Goal: Check status: Check status

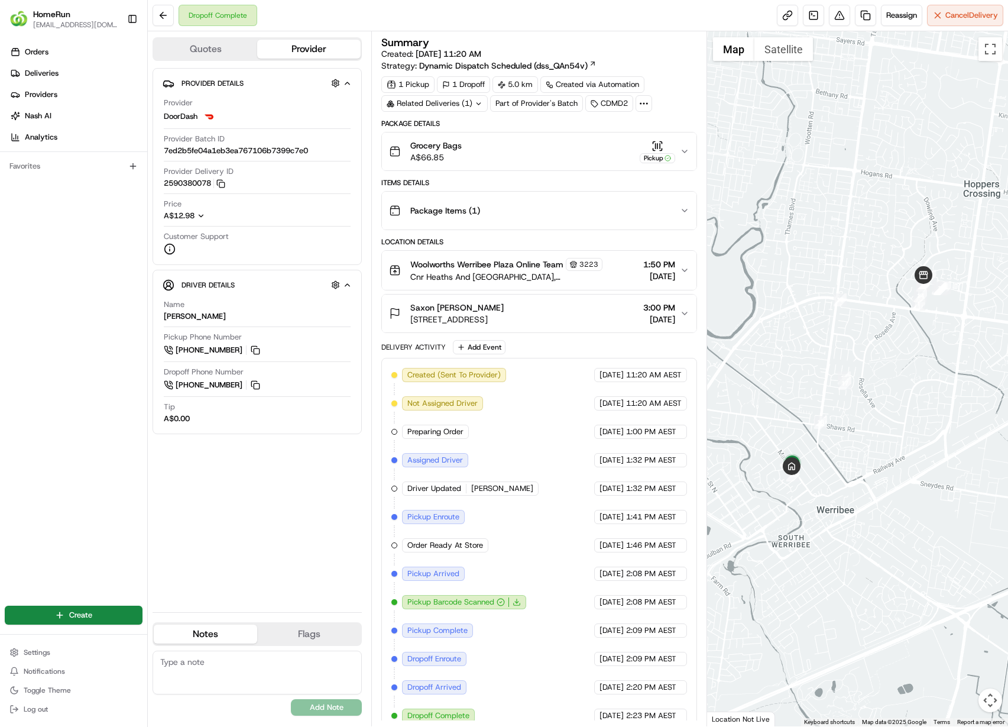
scroll to position [12, 0]
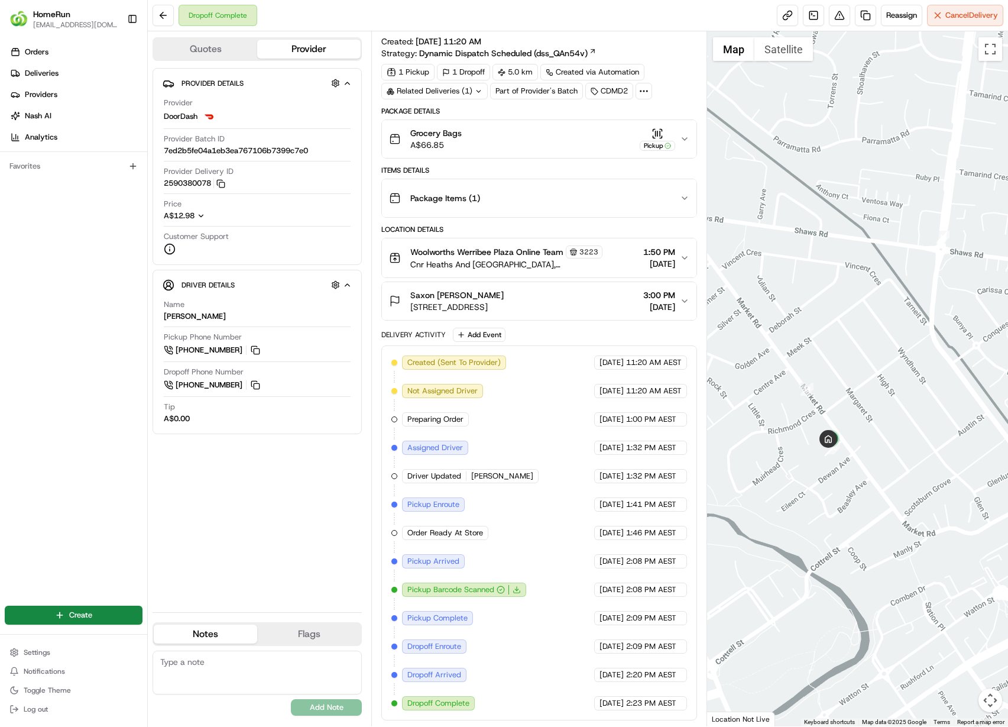
click at [462, 93] on div "Related Deliveries (1)" at bounding box center [434, 91] width 106 height 17
click at [564, 185] on button "Package Items ( 1 )" at bounding box center [539, 198] width 314 height 38
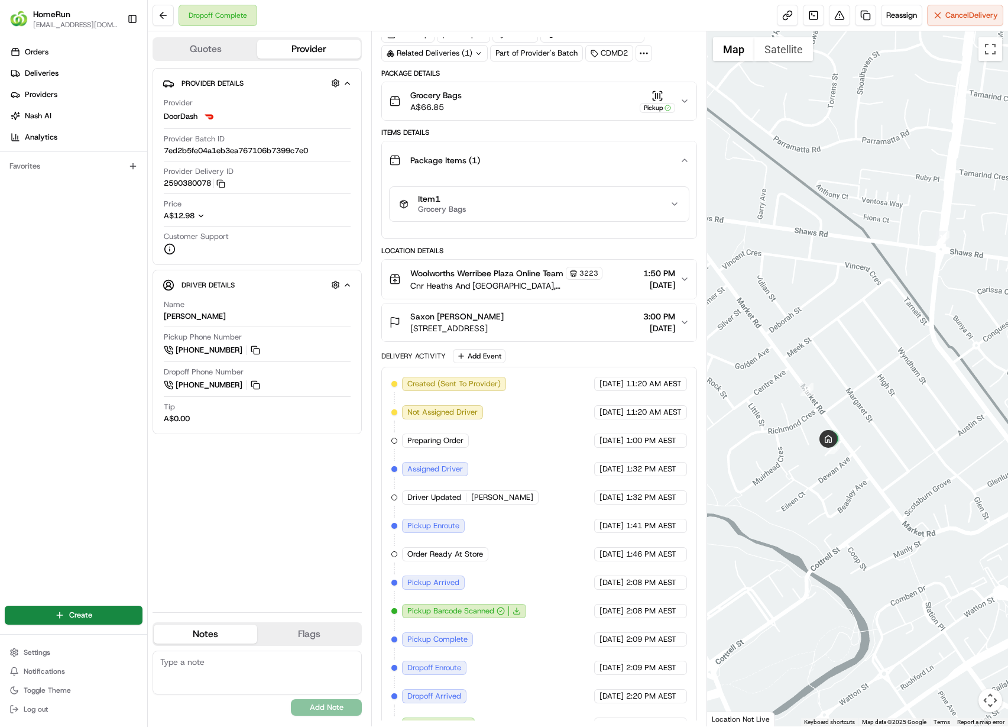
scroll to position [72, 0]
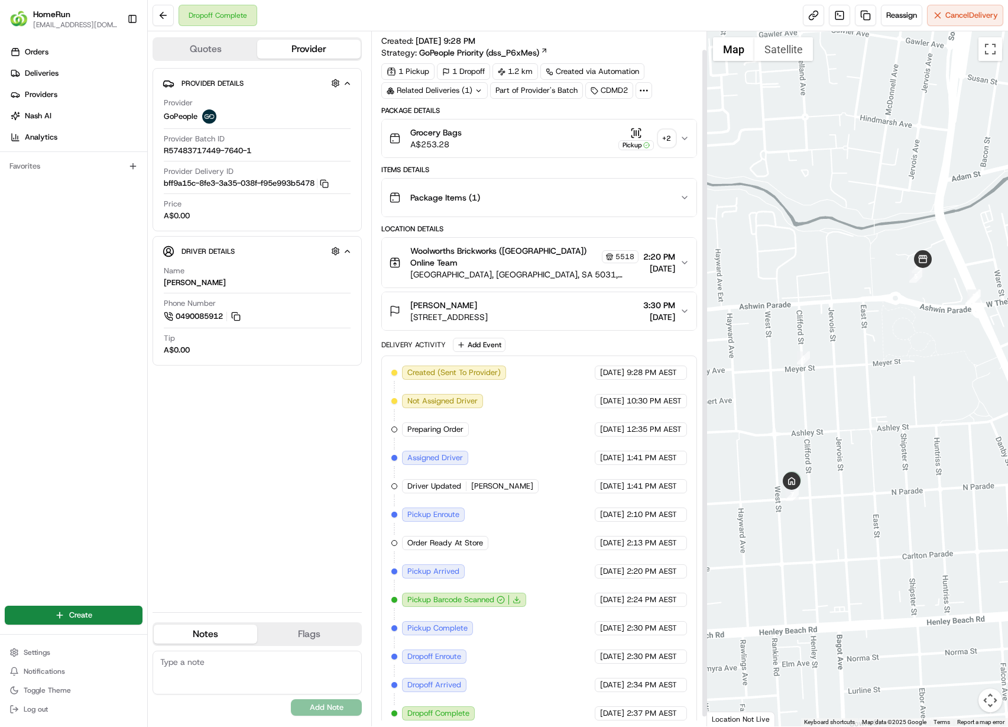
scroll to position [29, 0]
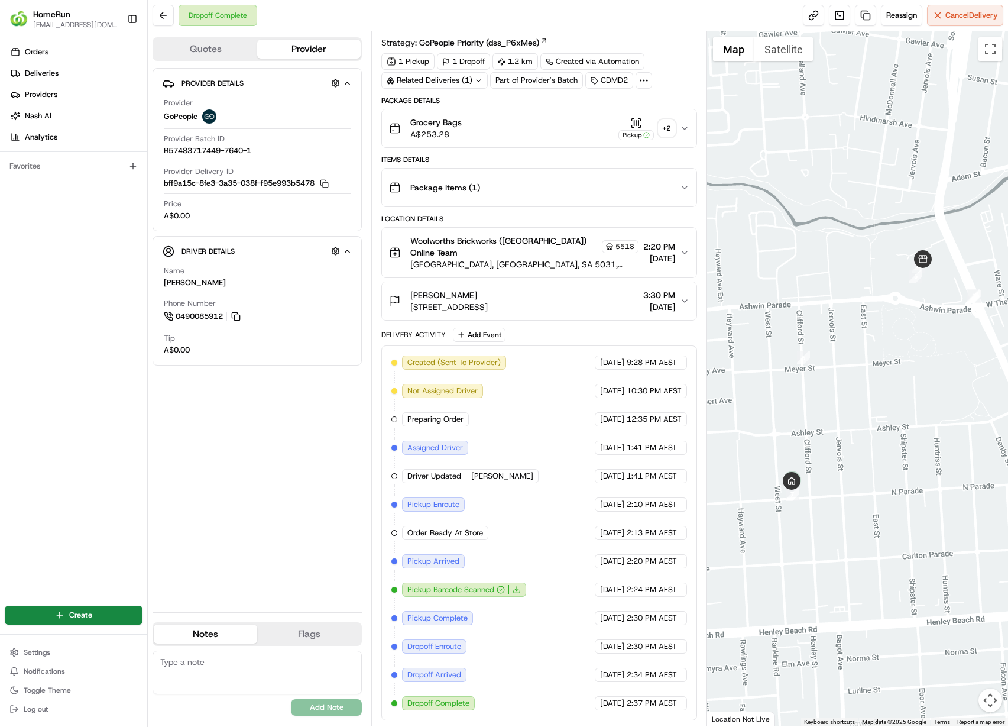
click at [662, 133] on div "+ 2" at bounding box center [667, 128] width 17 height 17
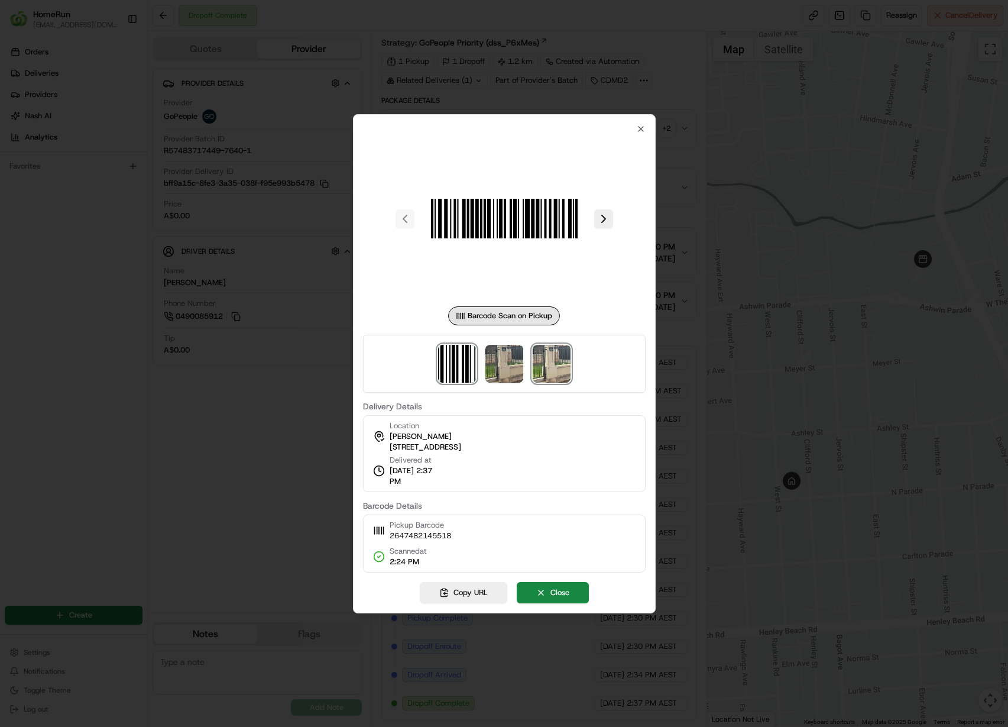
click at [549, 366] on img at bounding box center [552, 364] width 38 height 38
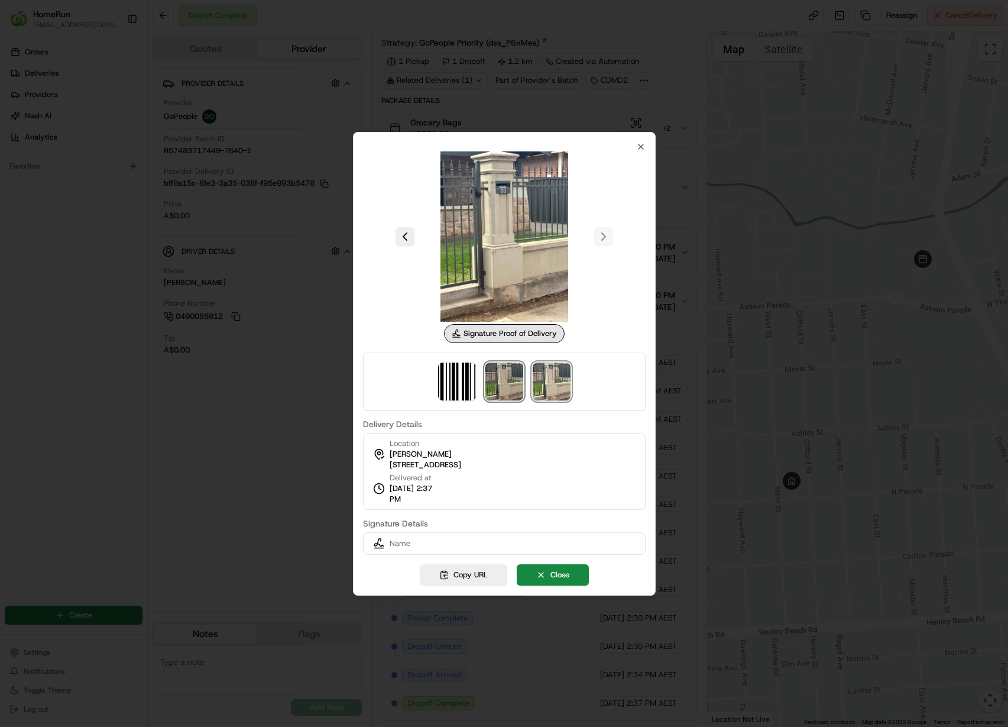
click at [501, 388] on img at bounding box center [504, 381] width 38 height 38
click at [519, 385] on img at bounding box center [504, 381] width 38 height 38
click at [589, 387] on div at bounding box center [504, 381] width 283 height 58
click at [560, 388] on img at bounding box center [552, 381] width 38 height 38
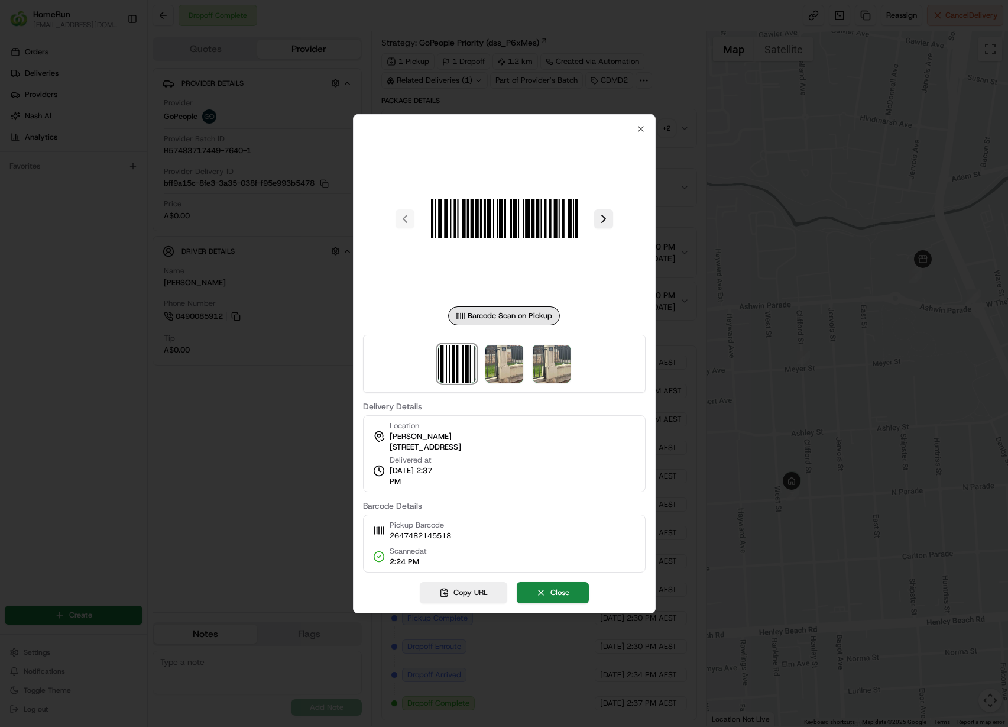
click at [779, 362] on div at bounding box center [504, 363] width 1008 height 727
